Goal: Information Seeking & Learning: Find specific fact

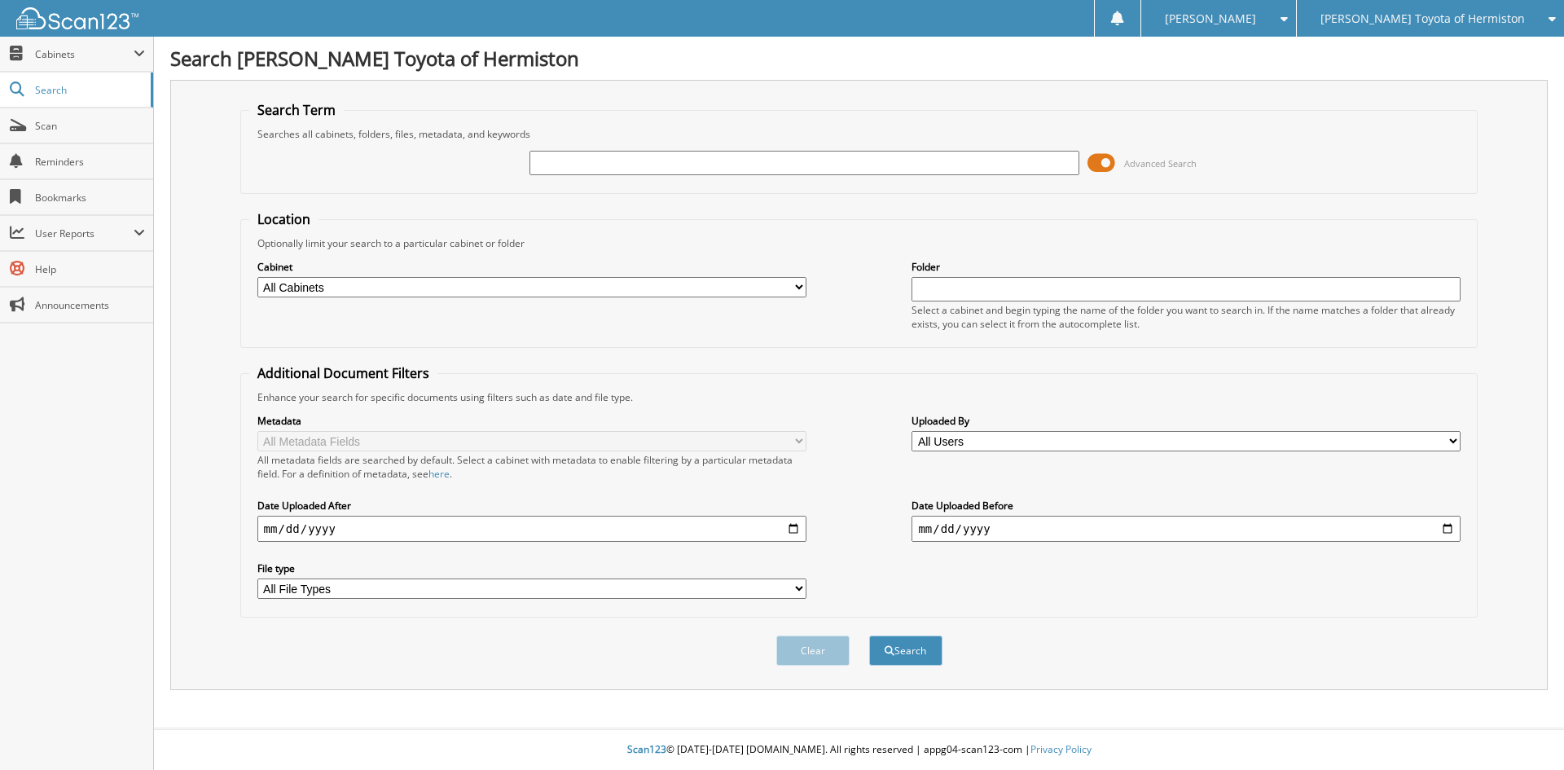
click at [621, 161] on input "text" at bounding box center [804, 163] width 549 height 24
type input "25h1122"
click at [869, 636] on button "Search" at bounding box center [905, 651] width 73 height 30
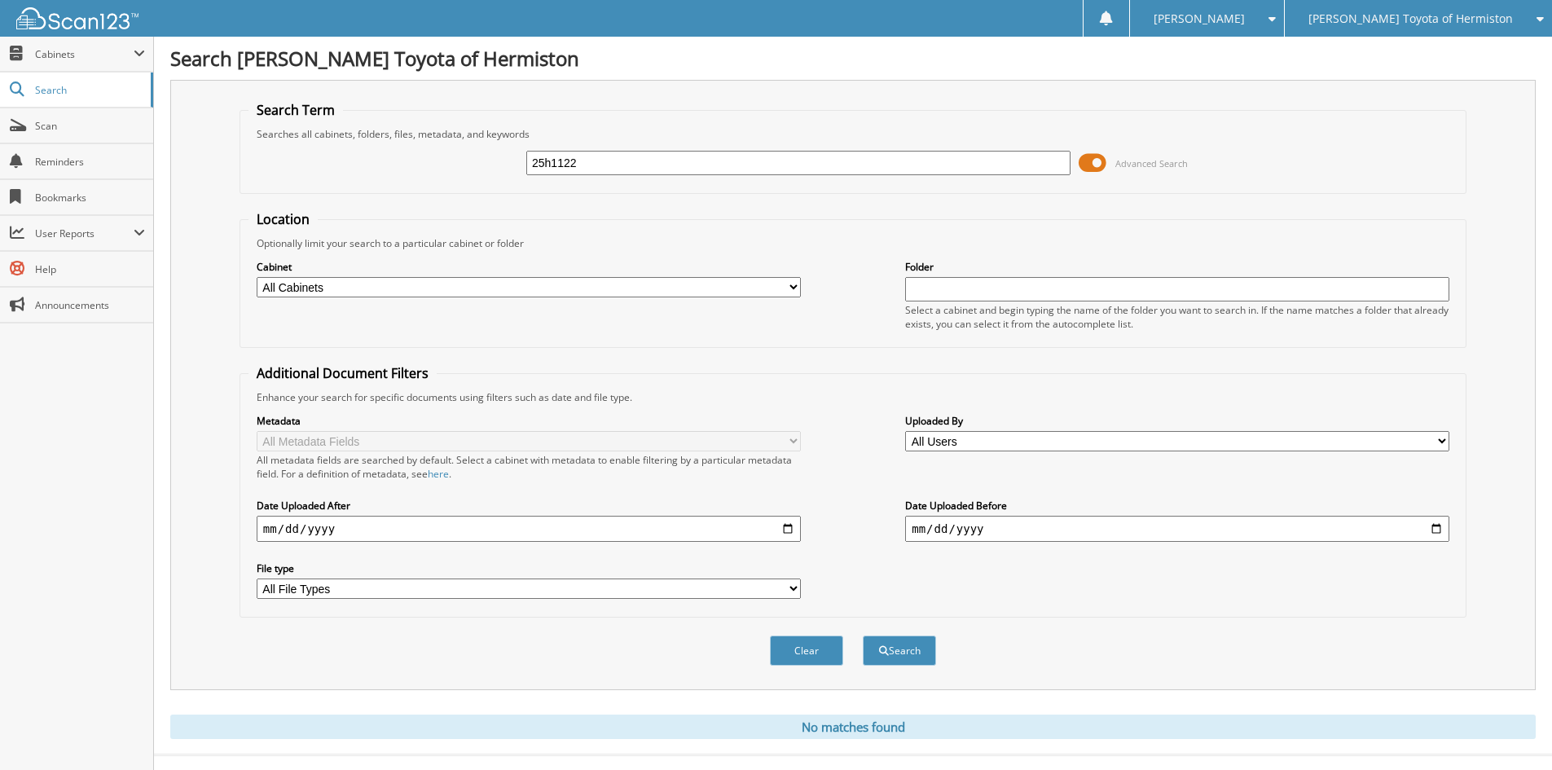
click at [1091, 163] on span at bounding box center [1093, 163] width 28 height 24
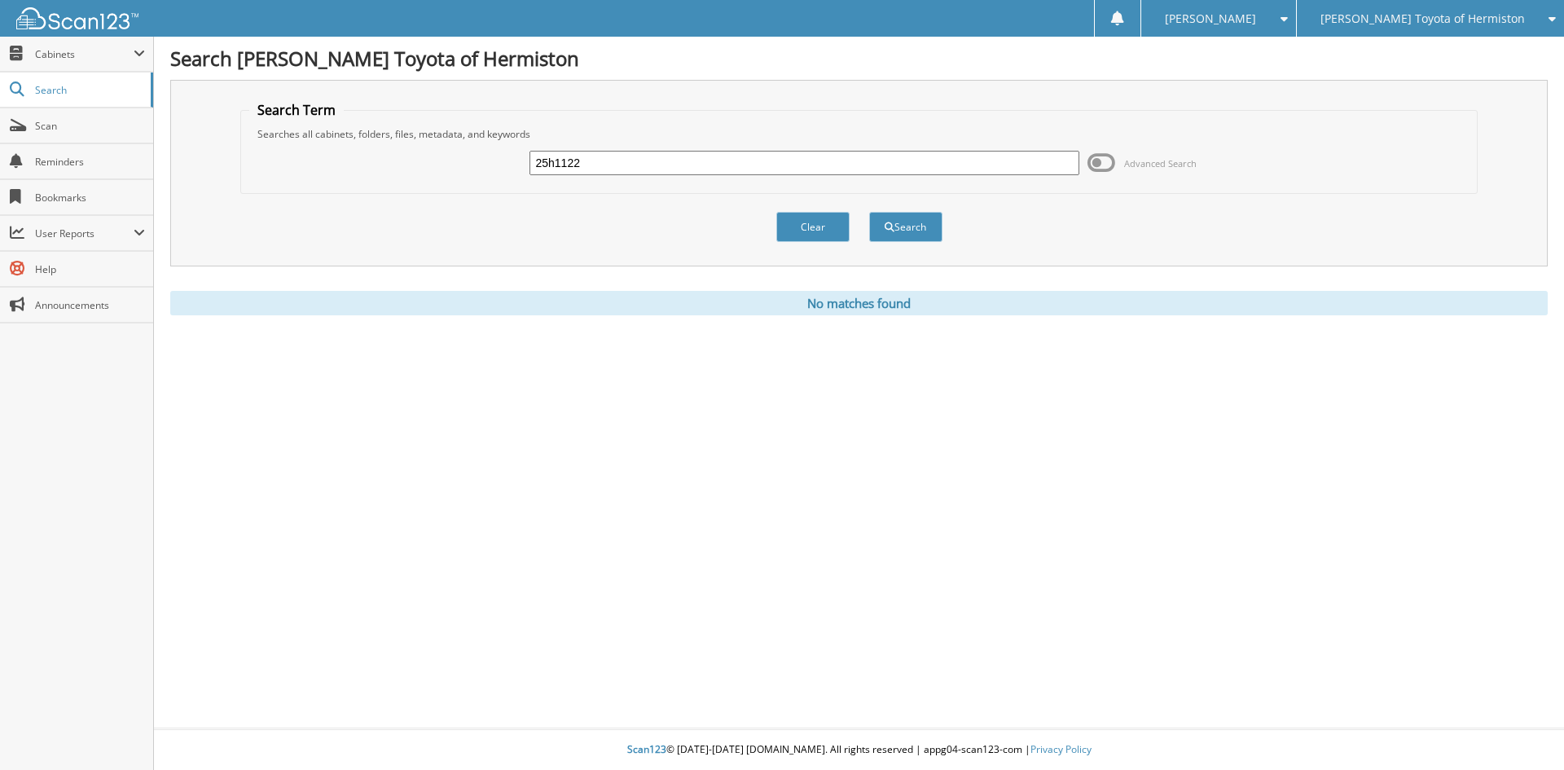
drag, startPoint x: 604, startPoint y: 159, endPoint x: 535, endPoint y: 157, distance: 68.5
click at [573, 159] on input "25h1122" at bounding box center [804, 163] width 549 height 24
type input "2"
type input "25h1122"
click at [869, 212] on button "Search" at bounding box center [905, 227] width 73 height 30
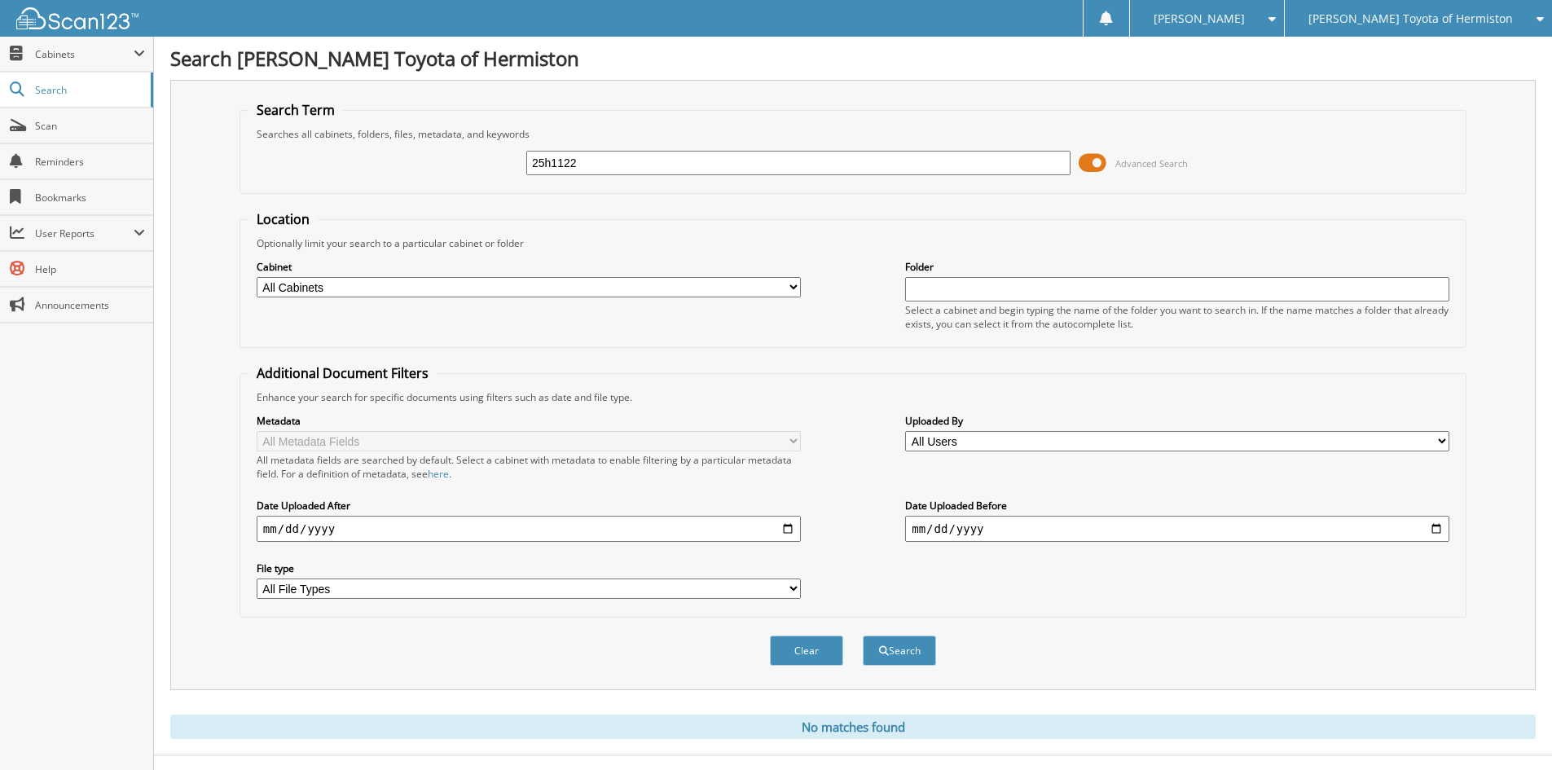
click at [1099, 164] on span at bounding box center [1093, 163] width 28 height 24
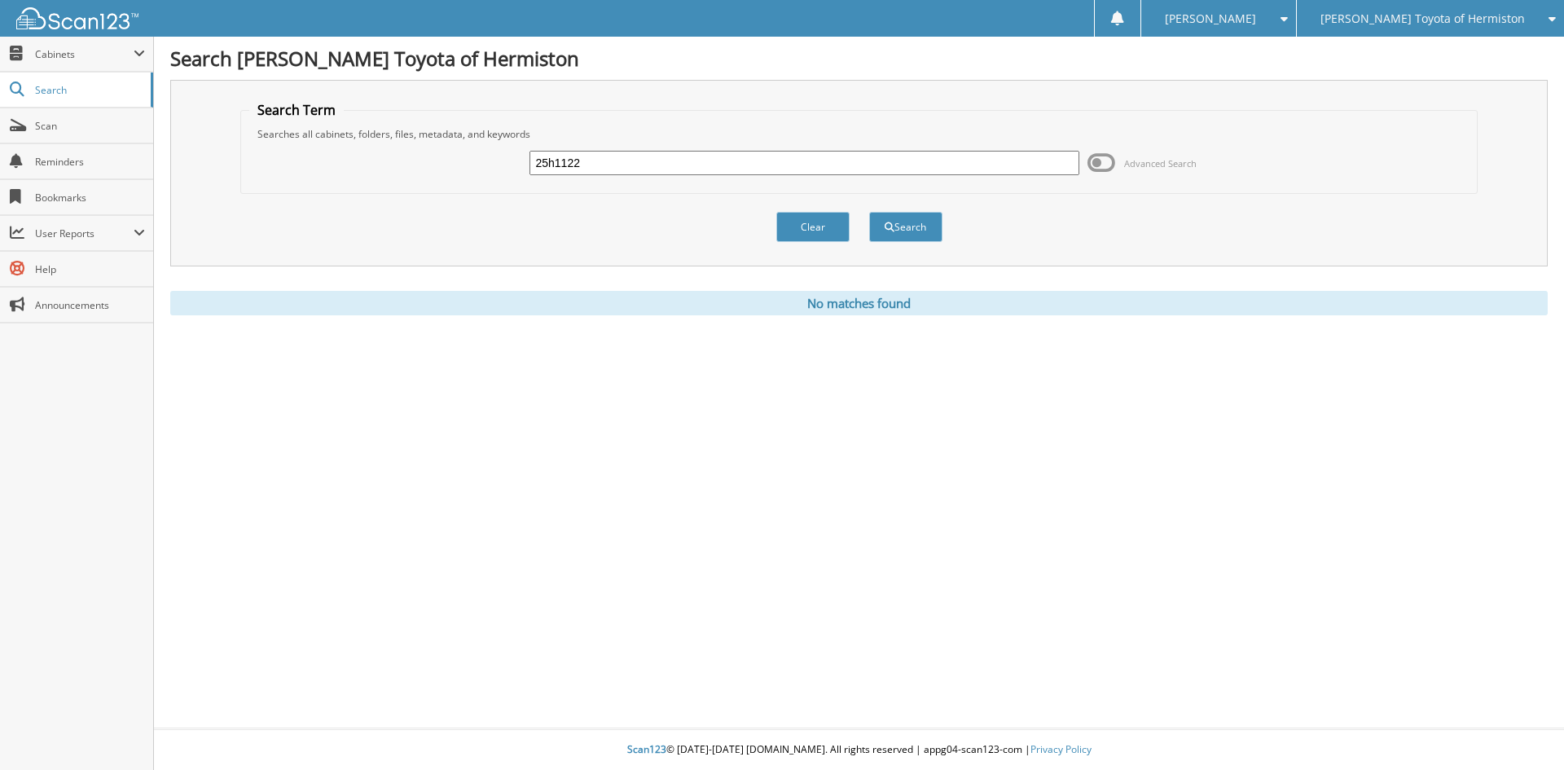
click at [91, 23] on img at bounding box center [77, 18] width 122 height 22
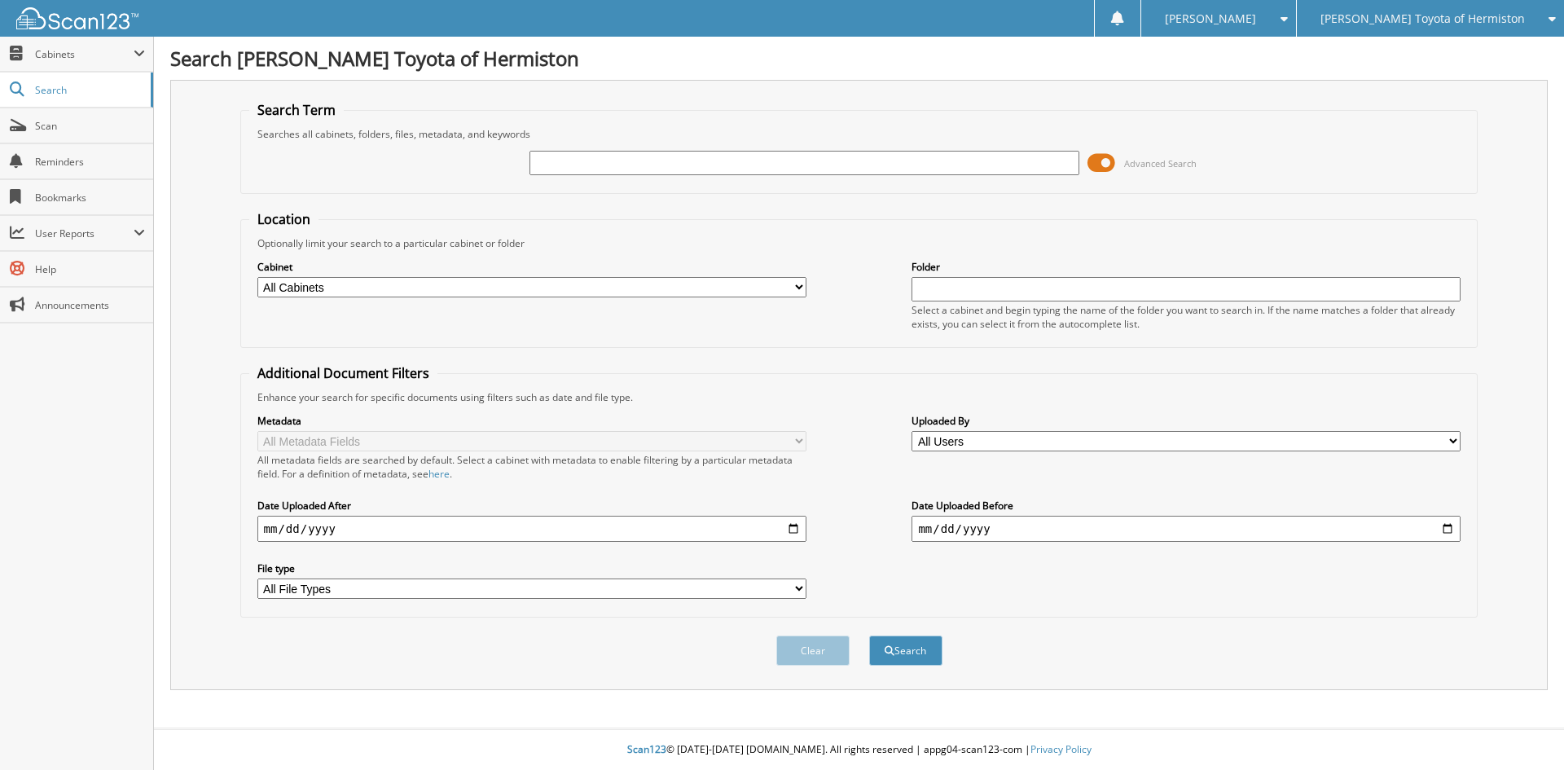
click at [797, 161] on input "text" at bounding box center [804, 163] width 549 height 24
type input "25h1122"
click at [869, 636] on button "Search" at bounding box center [905, 651] width 73 height 30
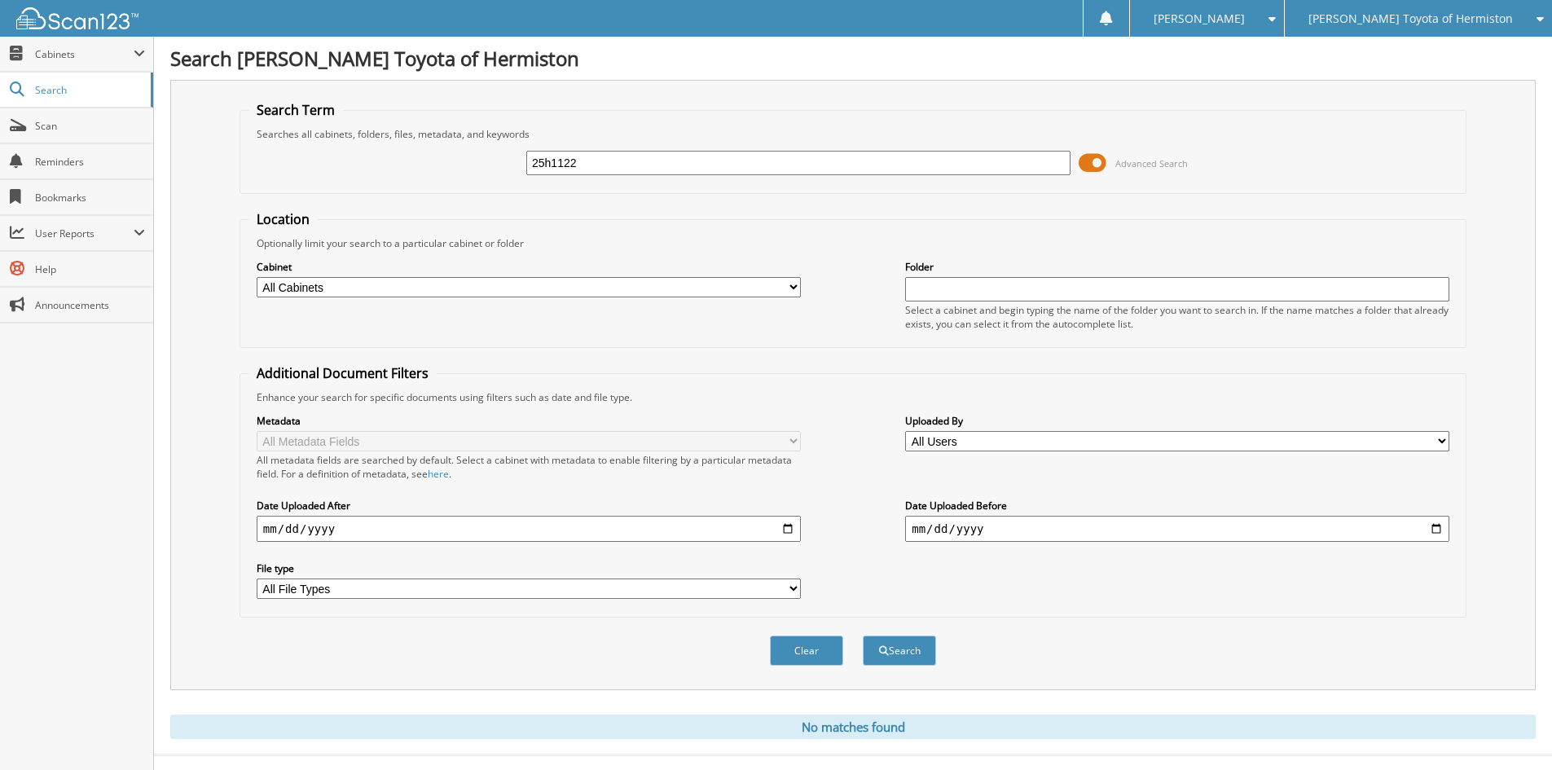
drag, startPoint x: 609, startPoint y: 156, endPoint x: 584, endPoint y: 159, distance: 24.6
click at [596, 159] on input "25h1122" at bounding box center [798, 163] width 544 height 24
type input "25h1004"
click at [863, 636] on button "Search" at bounding box center [899, 651] width 73 height 30
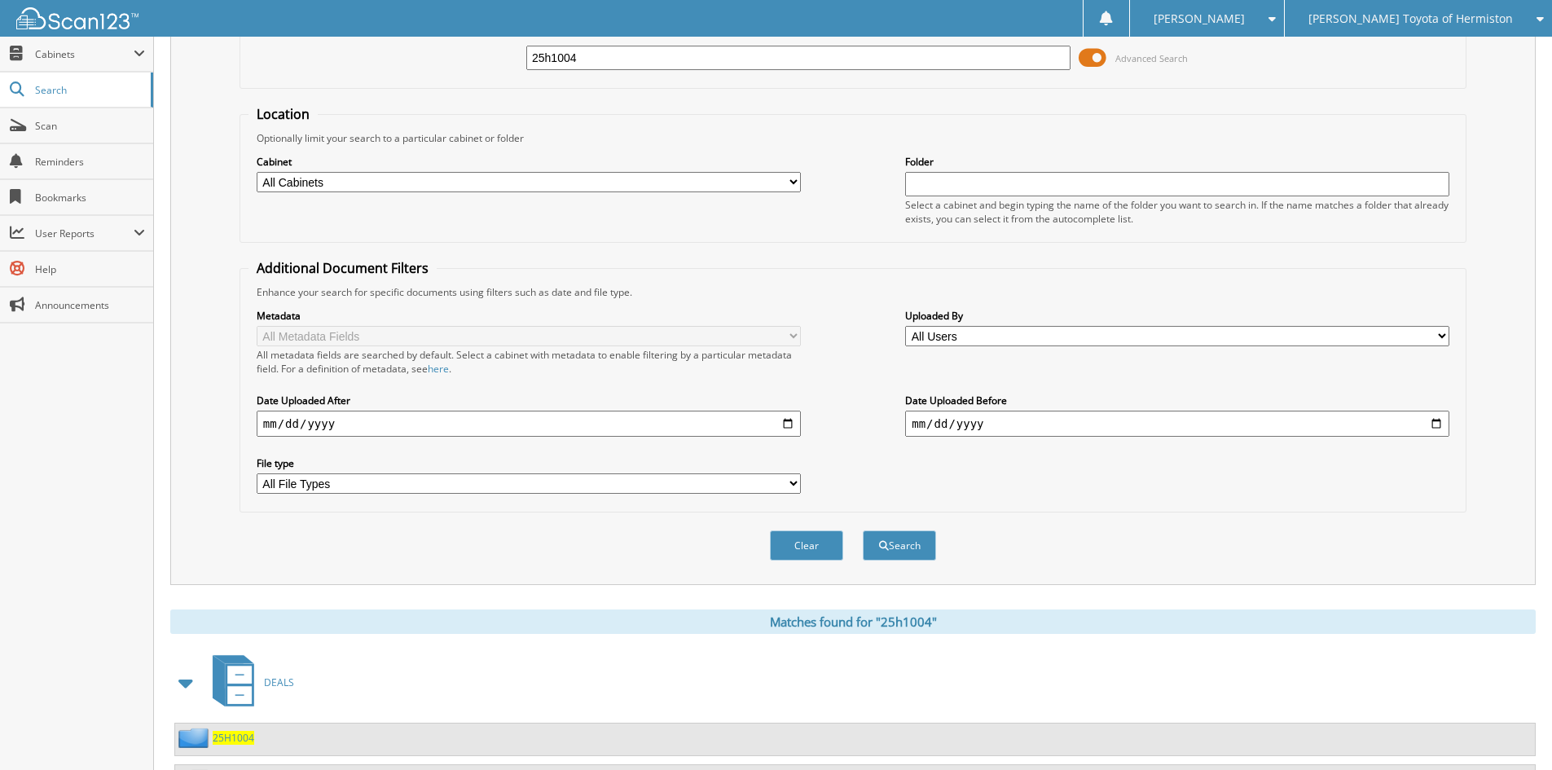
scroll to position [183, 0]
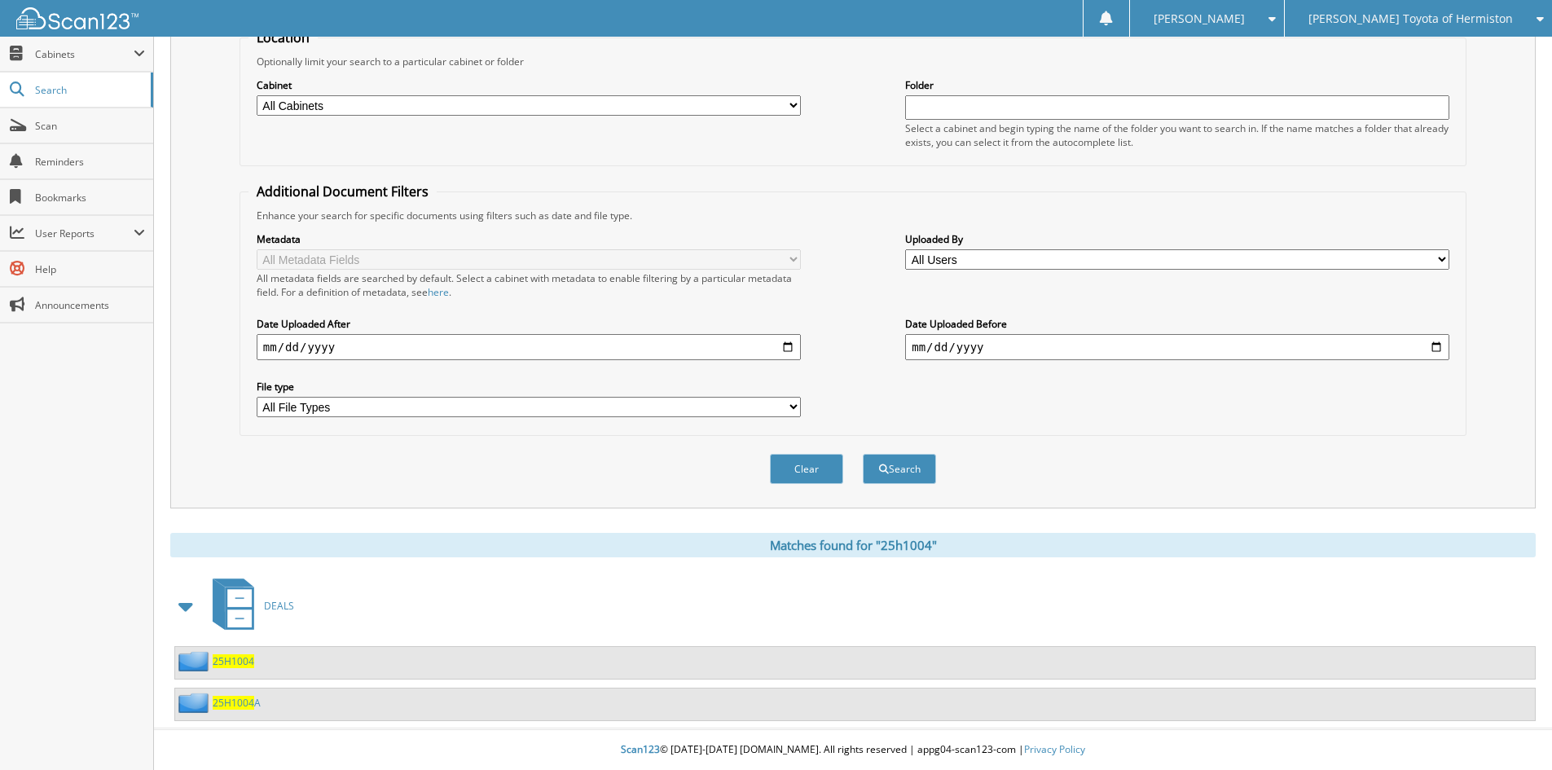
click at [212, 663] on img at bounding box center [195, 661] width 34 height 20
click at [222, 653] on div "25H1004" at bounding box center [214, 661] width 79 height 20
click at [227, 658] on span "25H1004" at bounding box center [234, 661] width 42 height 14
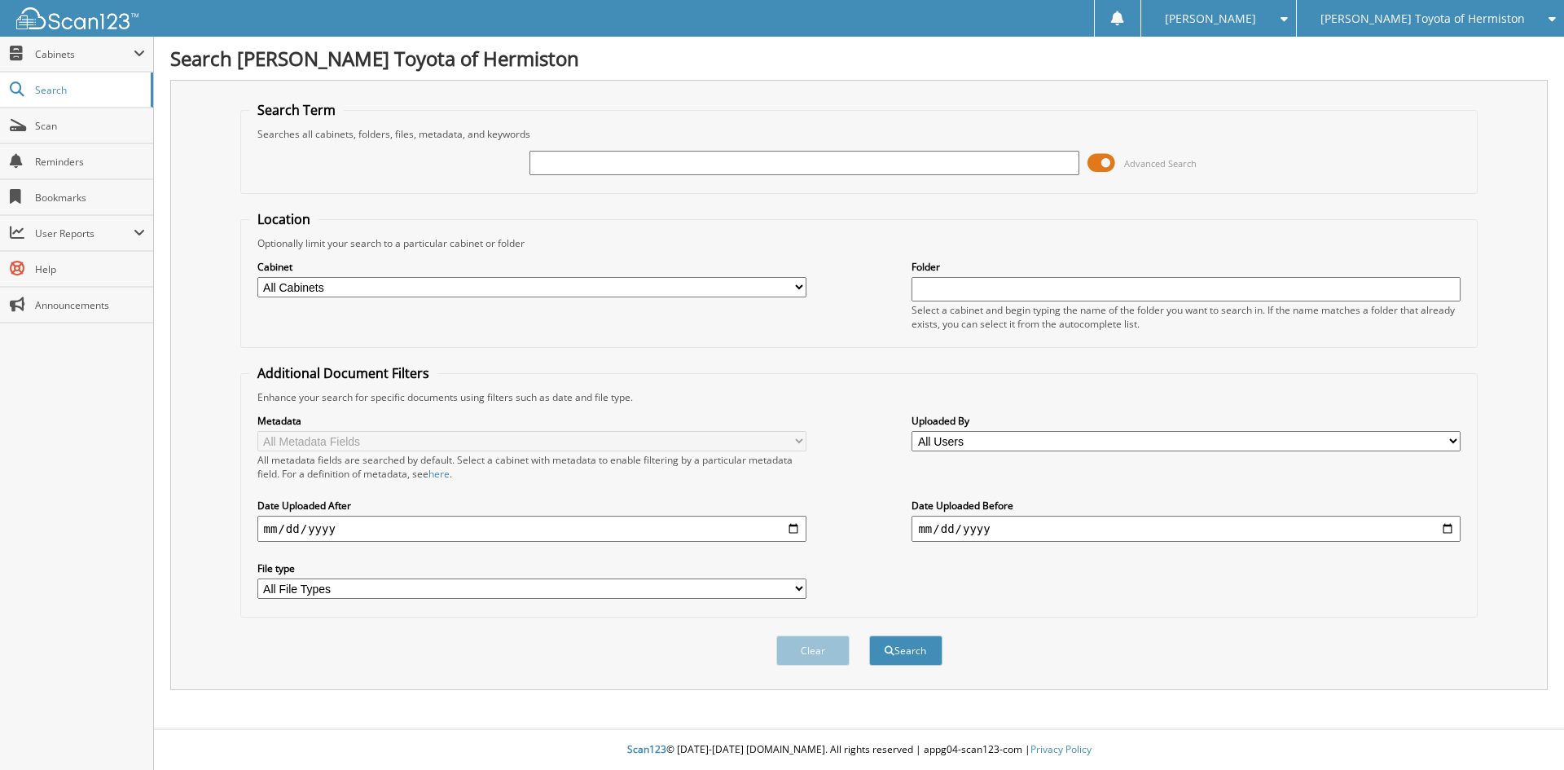
click at [622, 168] on input "text" at bounding box center [804, 163] width 549 height 24
type input "25h827a"
click at [869, 636] on button "Search" at bounding box center [905, 651] width 73 height 30
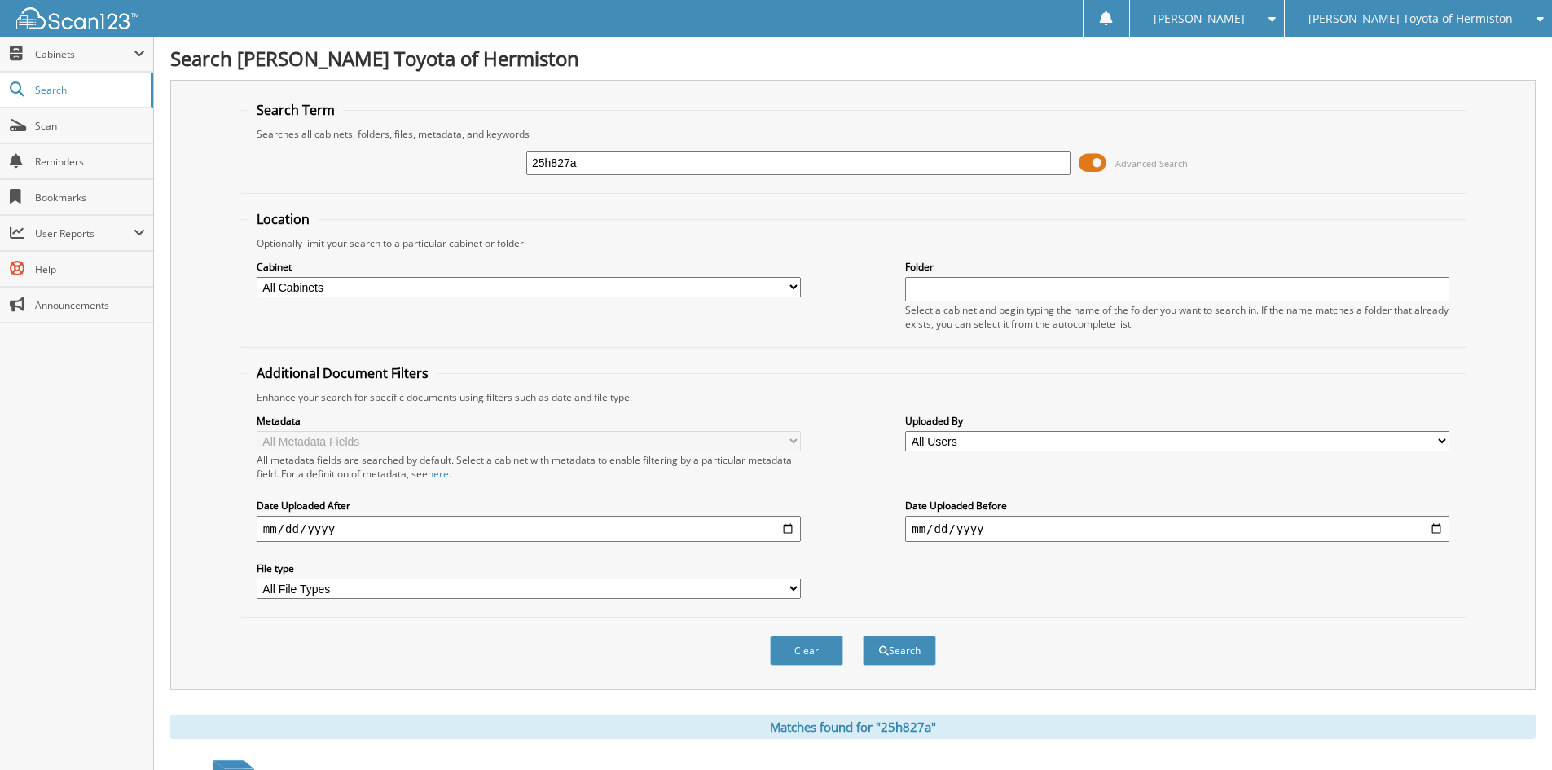
scroll to position [141, 0]
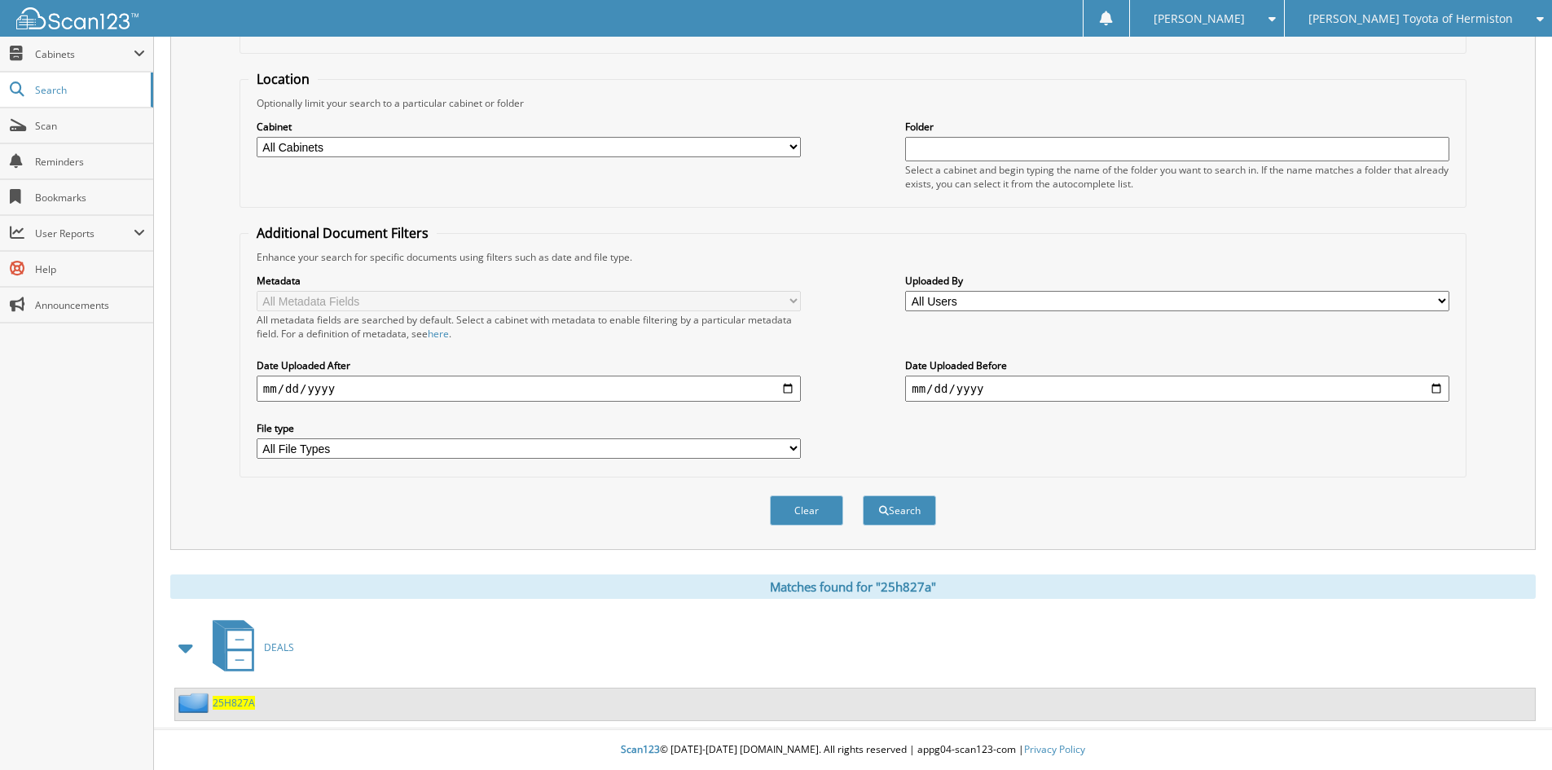
click at [236, 706] on span "25H827A" at bounding box center [234, 703] width 42 height 14
